Goal: Find specific page/section: Find specific page/section

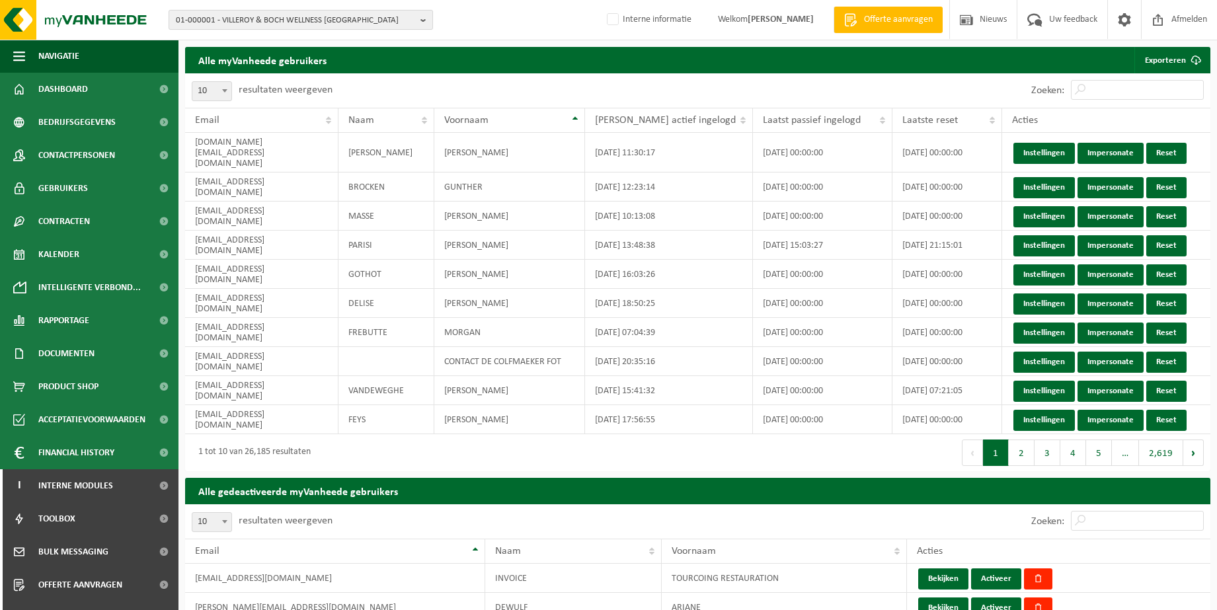
click at [421, 19] on b "button" at bounding box center [426, 20] width 12 height 19
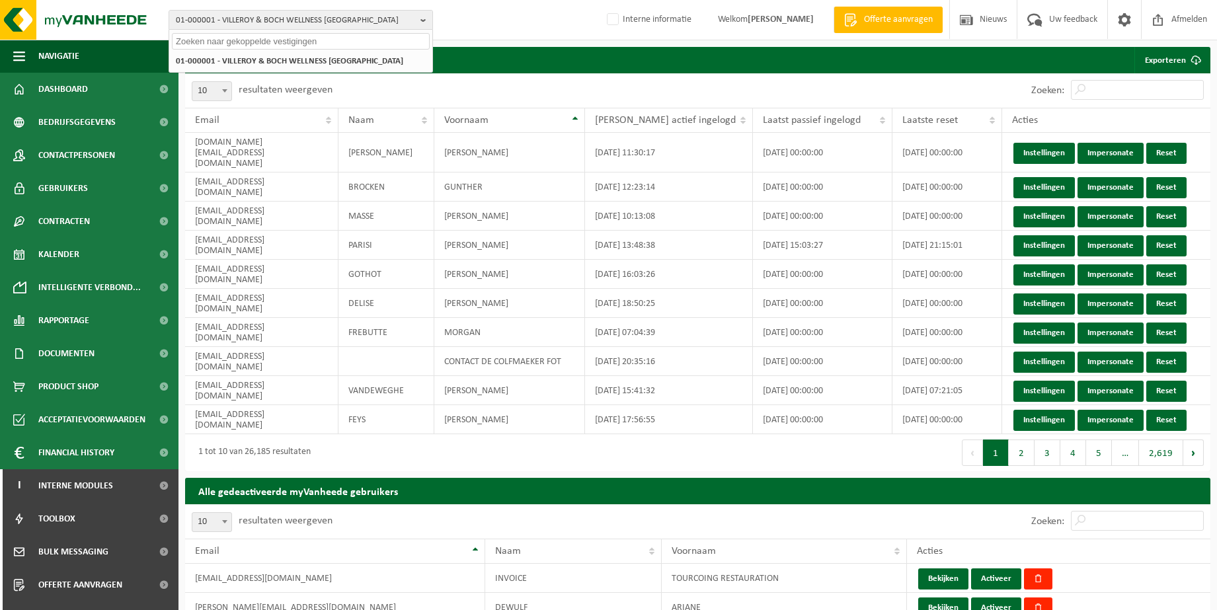
click at [356, 39] on input "text" at bounding box center [301, 41] width 258 height 17
paste input "10-959563"
type input "10-959563"
click at [276, 57] on strong "10-959563 - LECLERC ARRADIS SAS" at bounding box center [252, 61] width 153 height 10
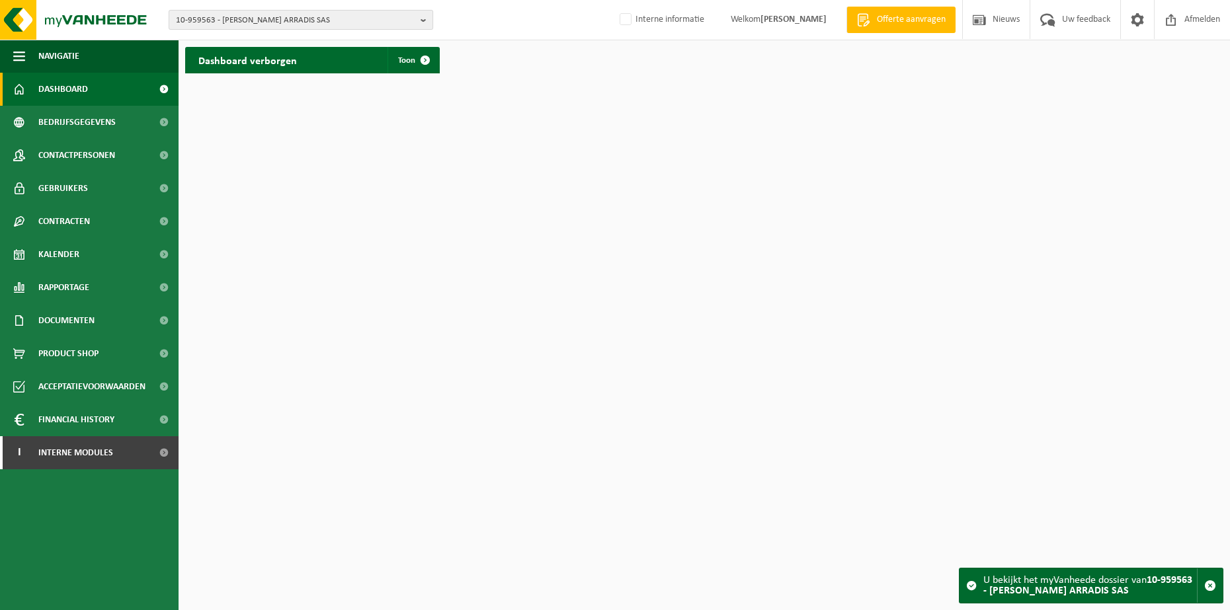
click at [424, 17] on b "button" at bounding box center [426, 20] width 12 height 19
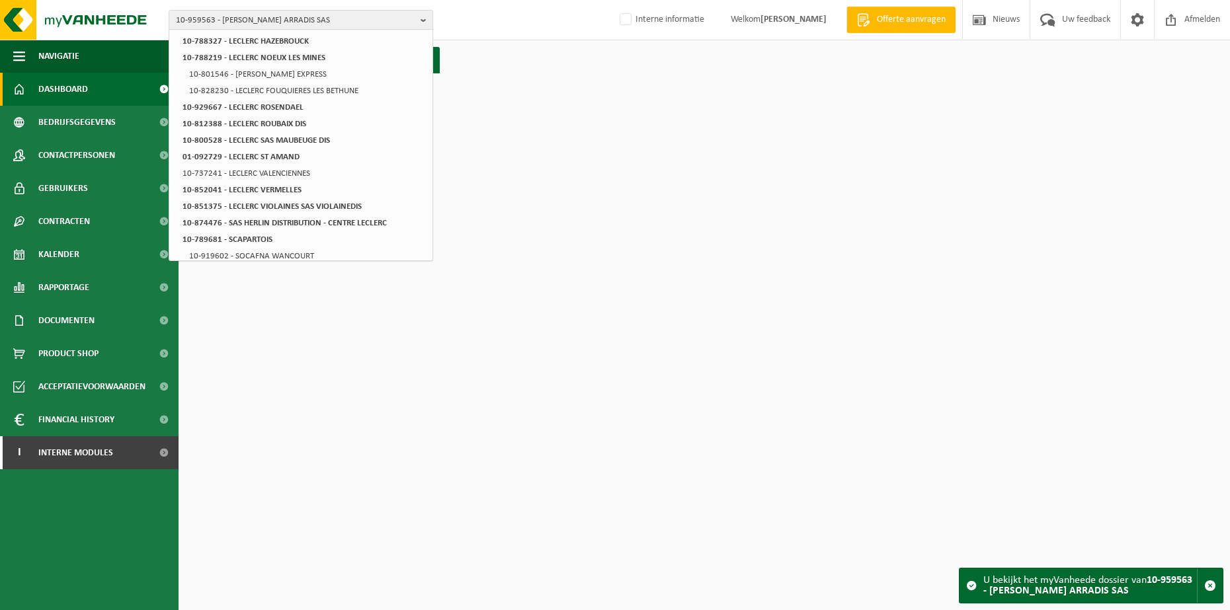
scroll to position [588, 0]
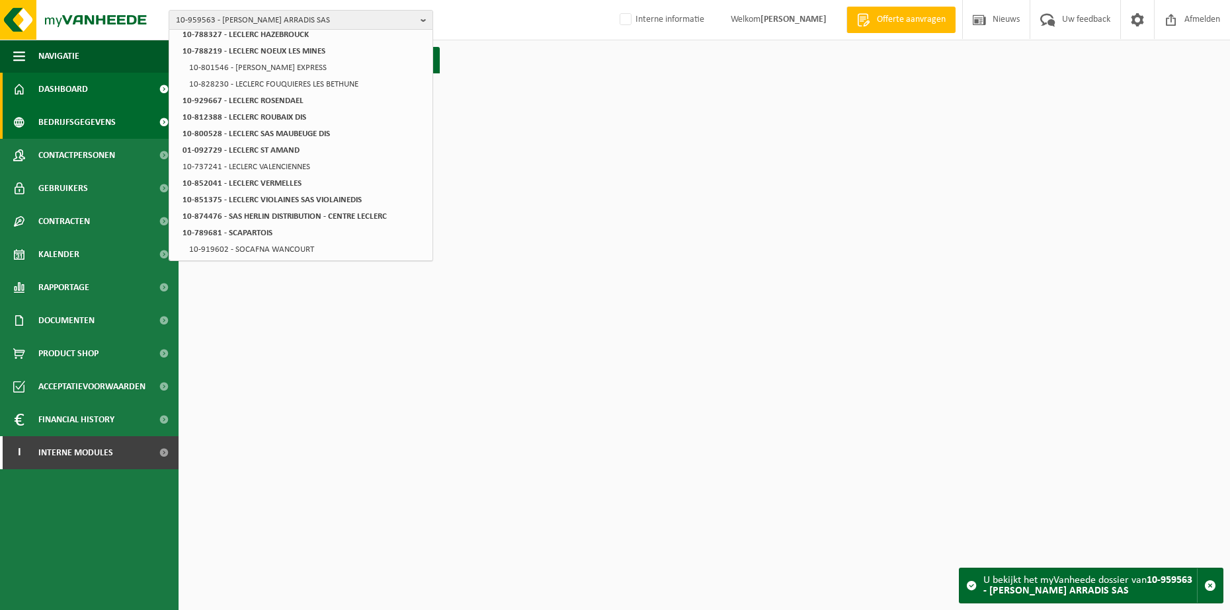
click at [79, 122] on span "Bedrijfsgegevens" at bounding box center [76, 122] width 77 height 33
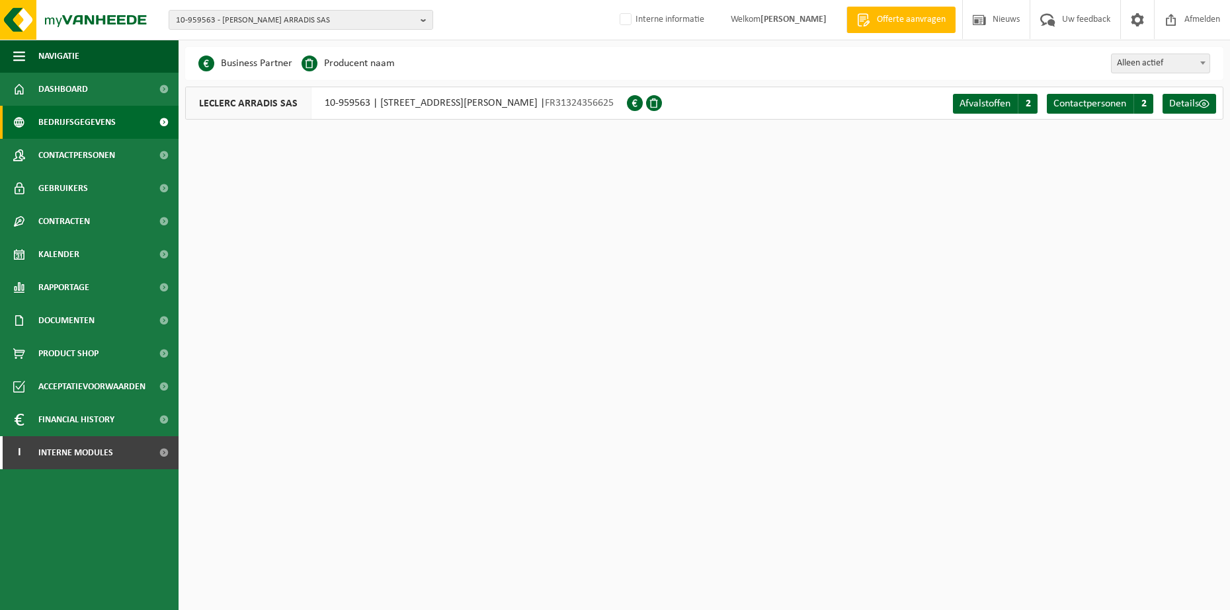
click at [97, 116] on span "Bedrijfsgegevens" at bounding box center [76, 122] width 77 height 33
click at [1084, 105] on span "Contactpersonen" at bounding box center [1089, 104] width 73 height 11
click at [91, 155] on span "Contactpersonen" at bounding box center [76, 155] width 77 height 33
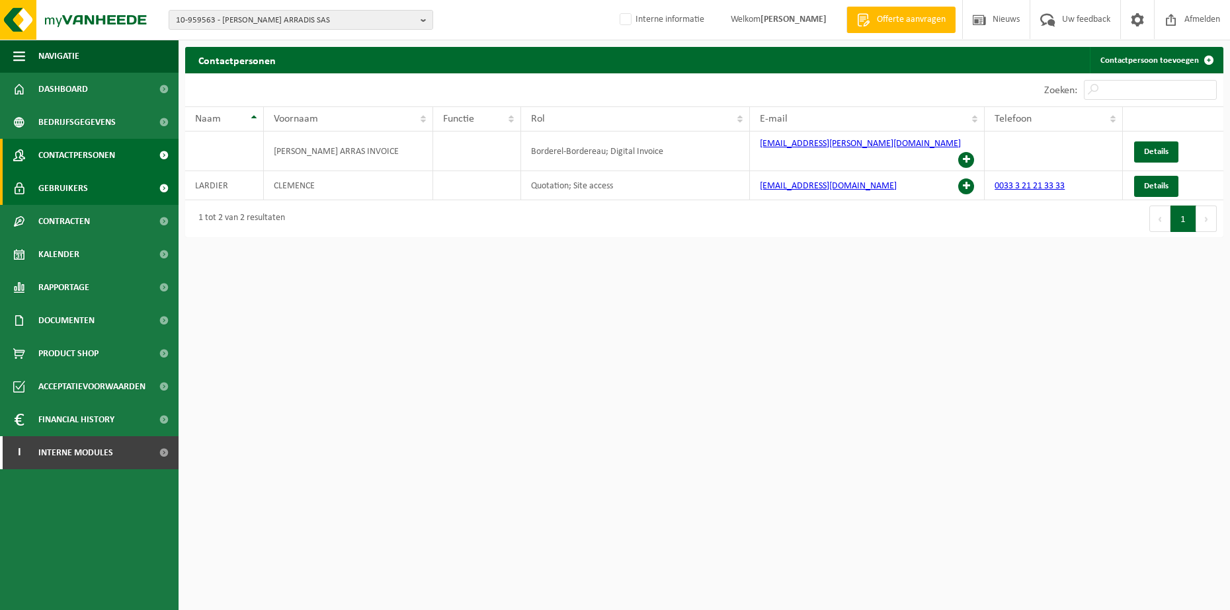
click at [93, 180] on link "Gebruikers" at bounding box center [89, 188] width 179 height 33
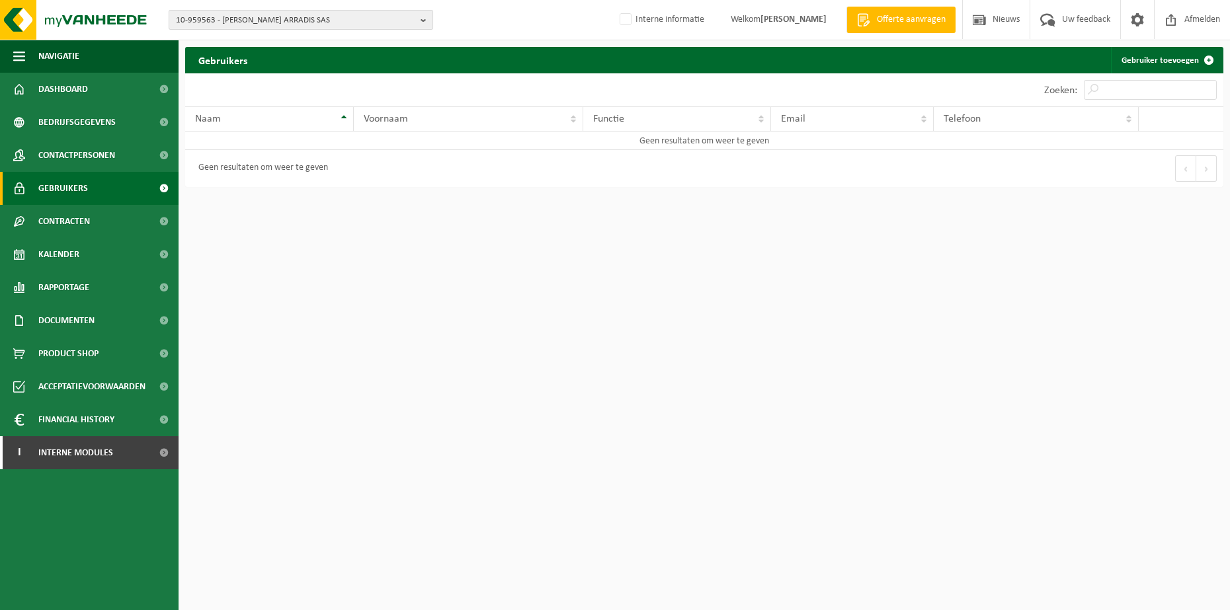
click at [422, 19] on b "button" at bounding box center [426, 20] width 12 height 19
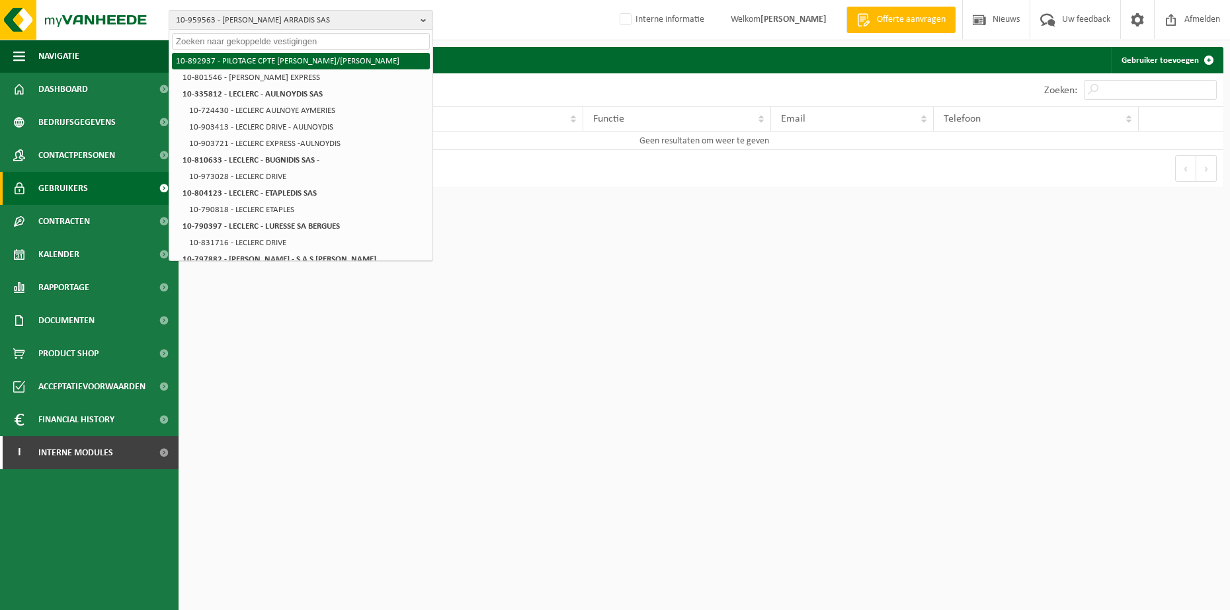
click at [308, 65] on li "10-892937 - PILOTAGE CPTE [PERSON_NAME]/[PERSON_NAME]" at bounding box center [301, 61] width 258 height 17
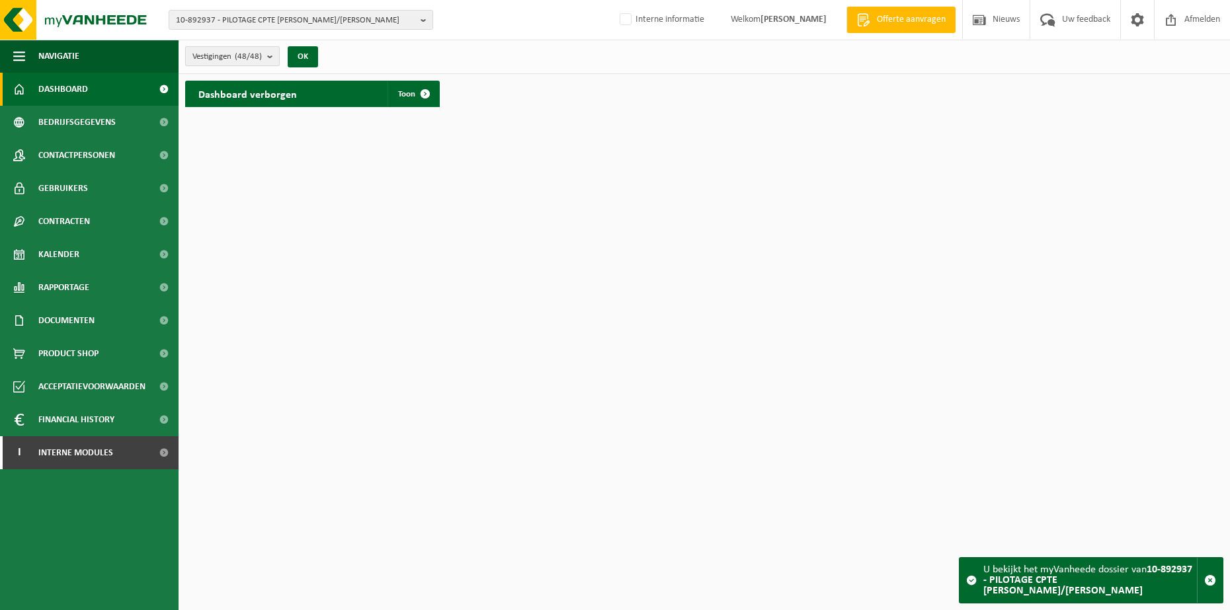
click at [278, 56] on b "submit" at bounding box center [273, 56] width 12 height 19
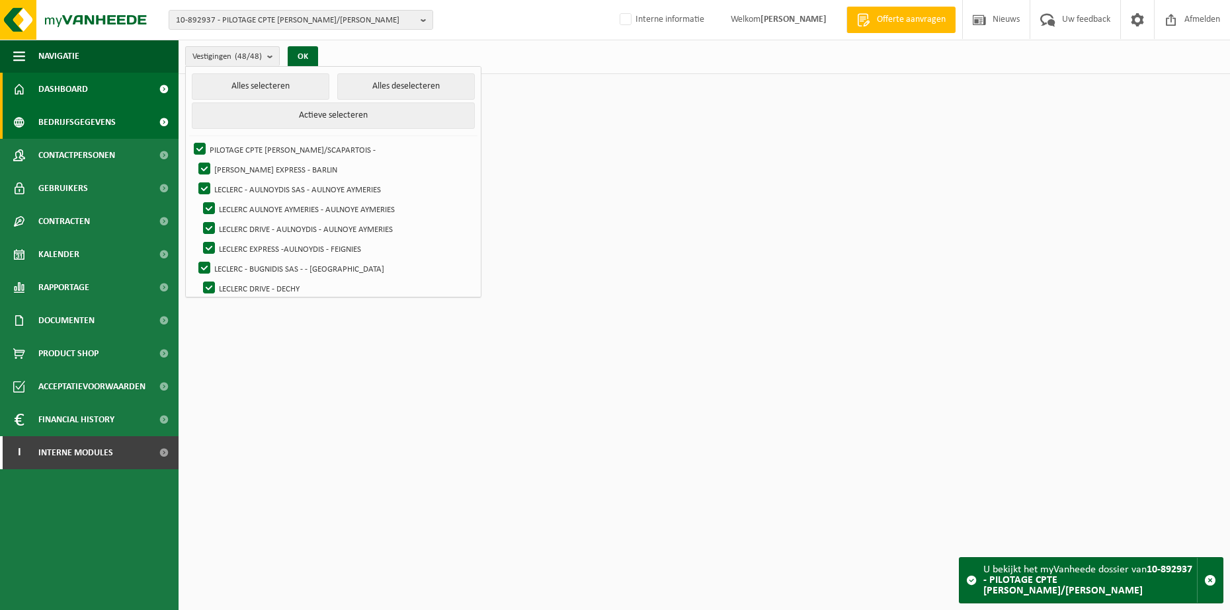
click at [118, 117] on link "Bedrijfsgegevens" at bounding box center [89, 122] width 179 height 33
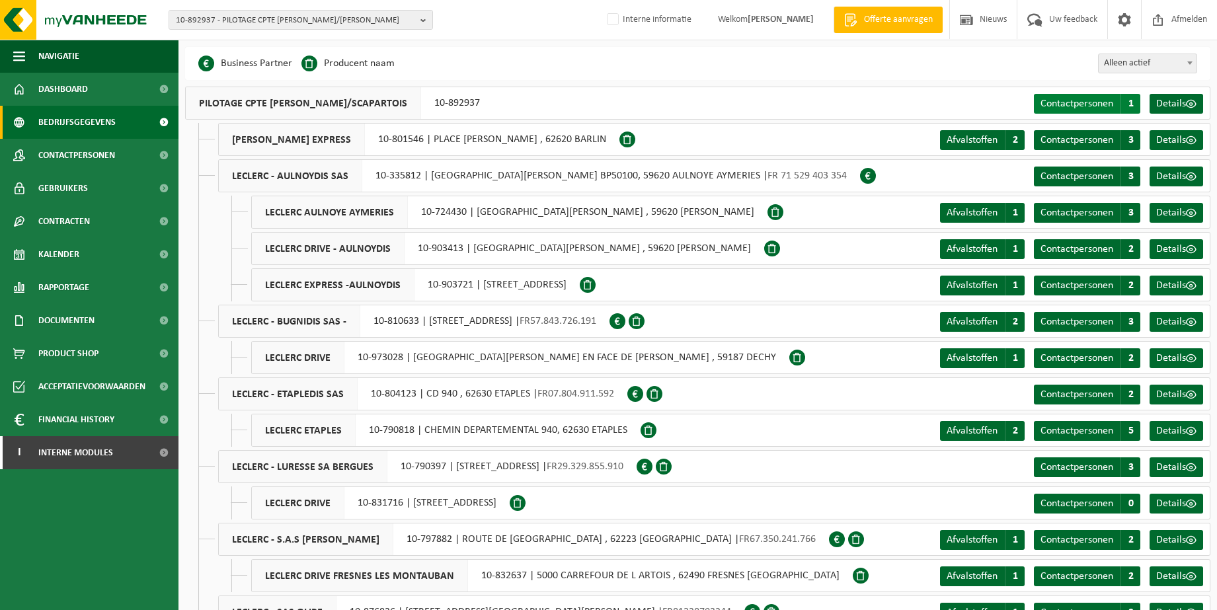
click at [1086, 99] on span "Contactpersonen" at bounding box center [1077, 104] width 73 height 11
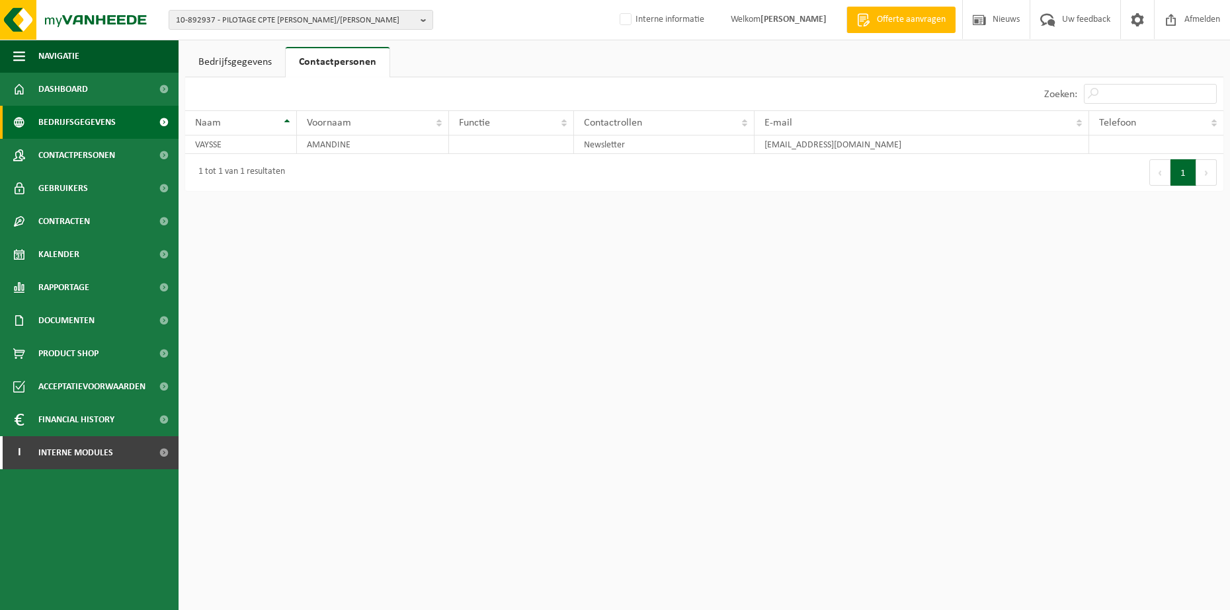
click at [97, 125] on span "Bedrijfsgegevens" at bounding box center [76, 122] width 77 height 33
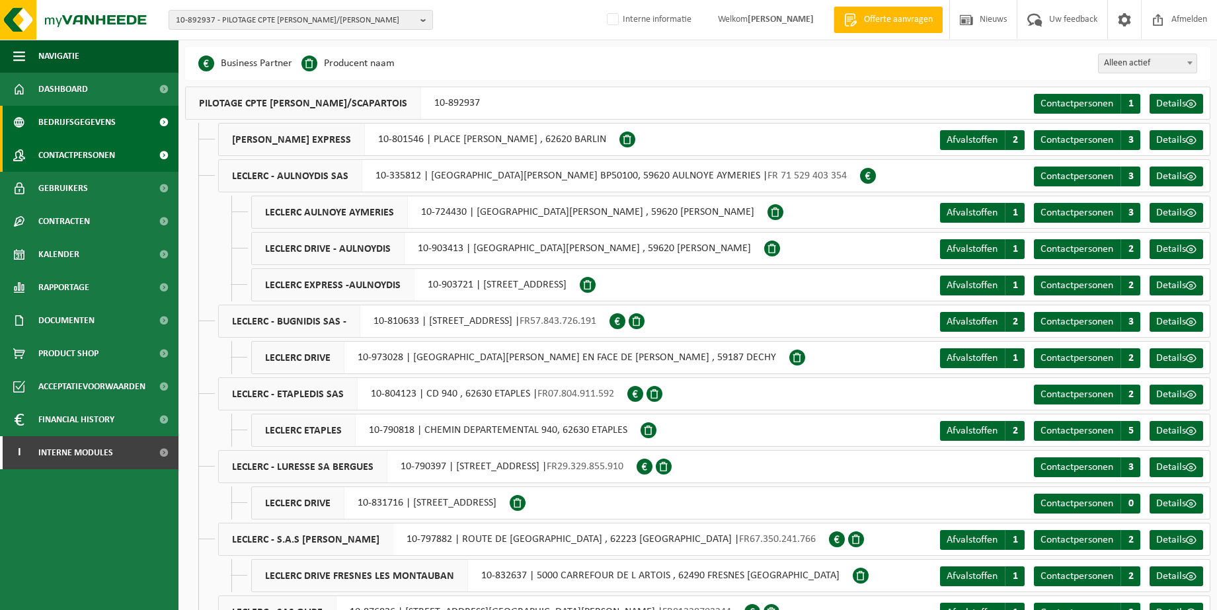
click at [97, 154] on span "Contactpersonen" at bounding box center [76, 155] width 77 height 33
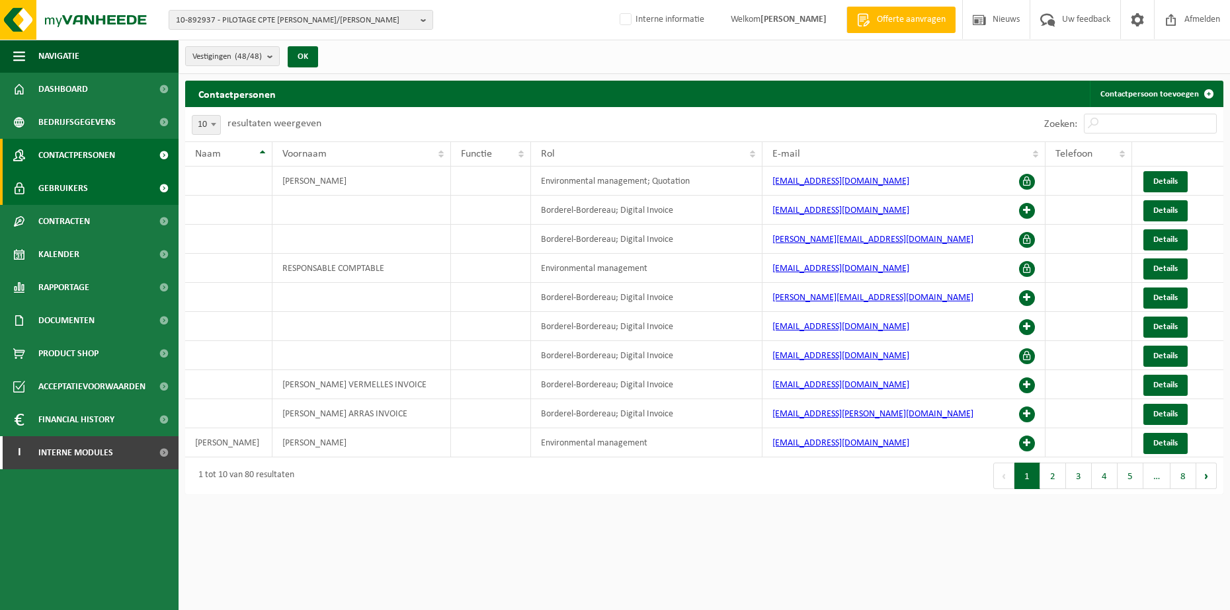
click at [93, 189] on link "Gebruikers" at bounding box center [89, 188] width 179 height 33
